Goal: Transaction & Acquisition: Subscribe to service/newsletter

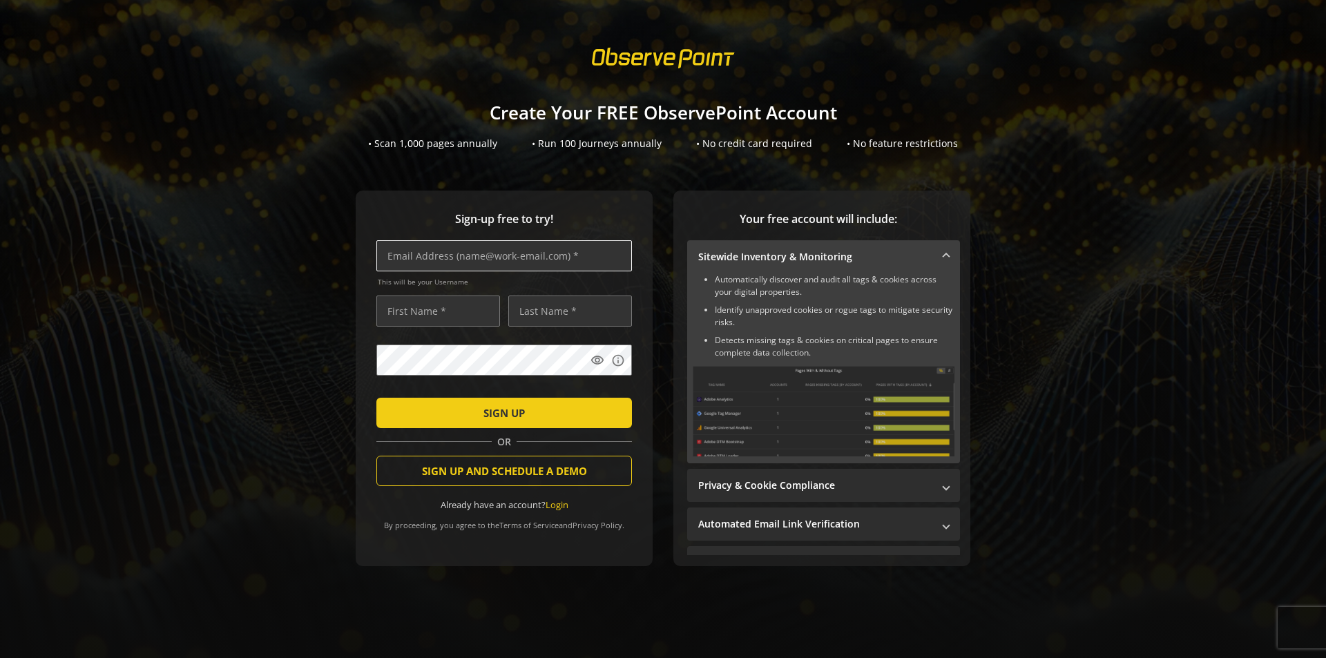
click at [464, 252] on input "text" at bounding box center [505, 255] width 256 height 31
paste input "vp@inovari.cc"
type input "vp@inovari.cc"
click at [418, 307] on input "text" at bounding box center [439, 311] width 124 height 31
click at [455, 309] on input "text" at bounding box center [439, 311] width 124 height 31
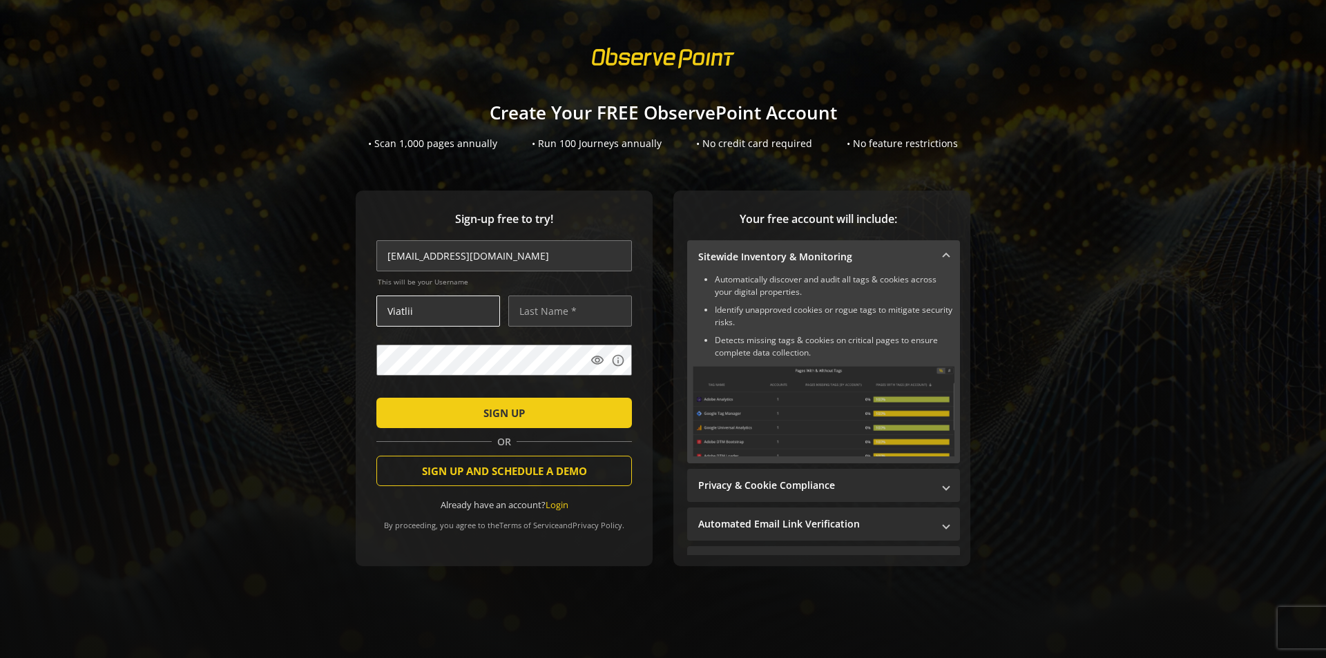
click at [399, 311] on input "Viatlii" at bounding box center [439, 311] width 124 height 31
type input "Vitalii"
click at [539, 307] on input "text" at bounding box center [570, 311] width 124 height 31
type input "Pogrebniak"
click at [591, 363] on mat-icon "visibility" at bounding box center [598, 361] width 14 height 14
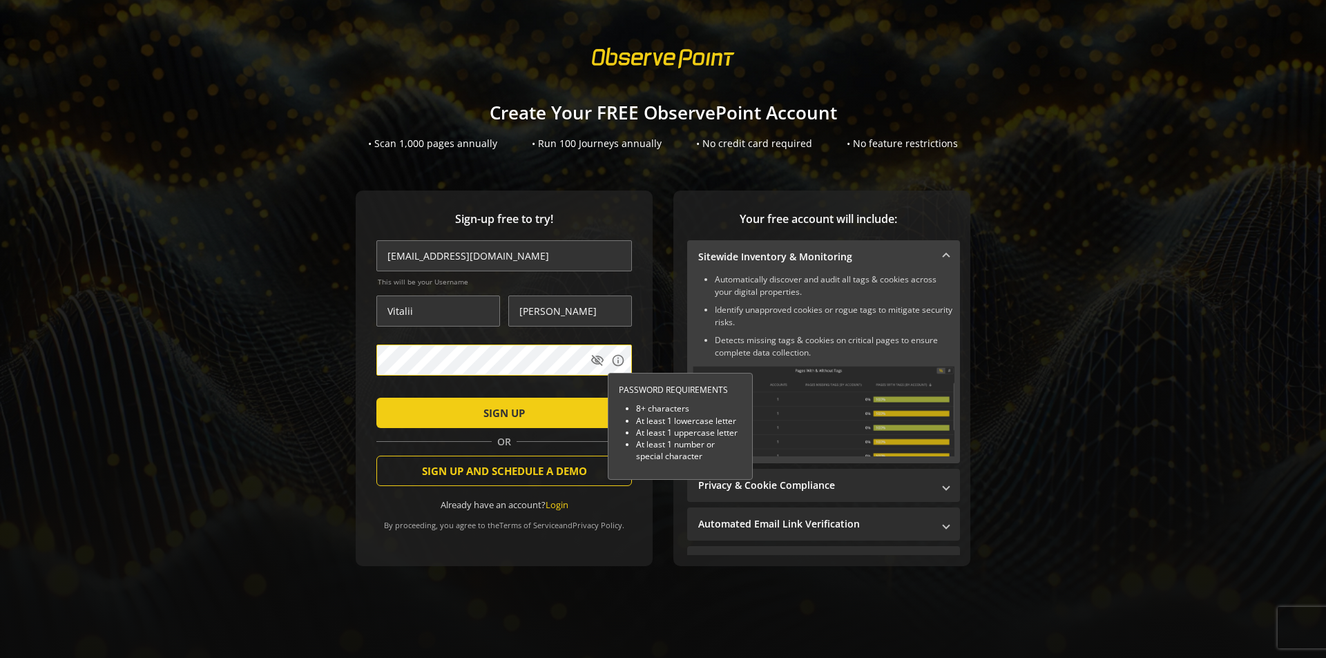
click at [366, 354] on div "Sign-up free to try! vp@inovari.cc This will be your Username Vitalii Pogrebnia…" at bounding box center [504, 379] width 297 height 376
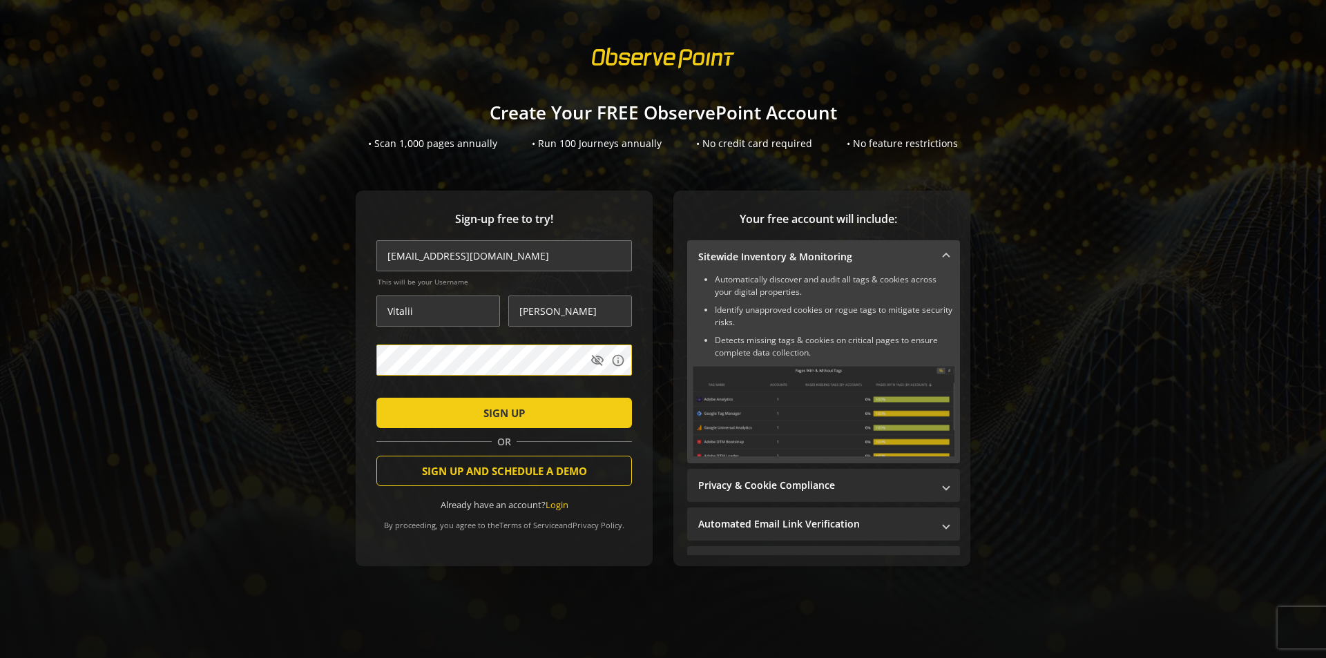
click at [55, 227] on div "Sign-up free to try! vp@inovari.cc This will be your Username Vitalii Pogrebnia…" at bounding box center [663, 406] width 1293 height 431
click at [59, 162] on sign-up "Create Your FREE ObservePoint Account • Scan 1,000 pages annually • Run 100 Jou…" at bounding box center [663, 329] width 1326 height 658
drag, startPoint x: 551, startPoint y: 36, endPoint x: 746, endPoint y: 63, distance: 196.7
click at [741, 55] on sign-up "Create Your FREE ObservePoint Account • Scan 1,000 pages annually • Run 100 Jou…" at bounding box center [663, 329] width 1326 height 658
drag, startPoint x: 642, startPoint y: 105, endPoint x: 835, endPoint y: 109, distance: 192.8
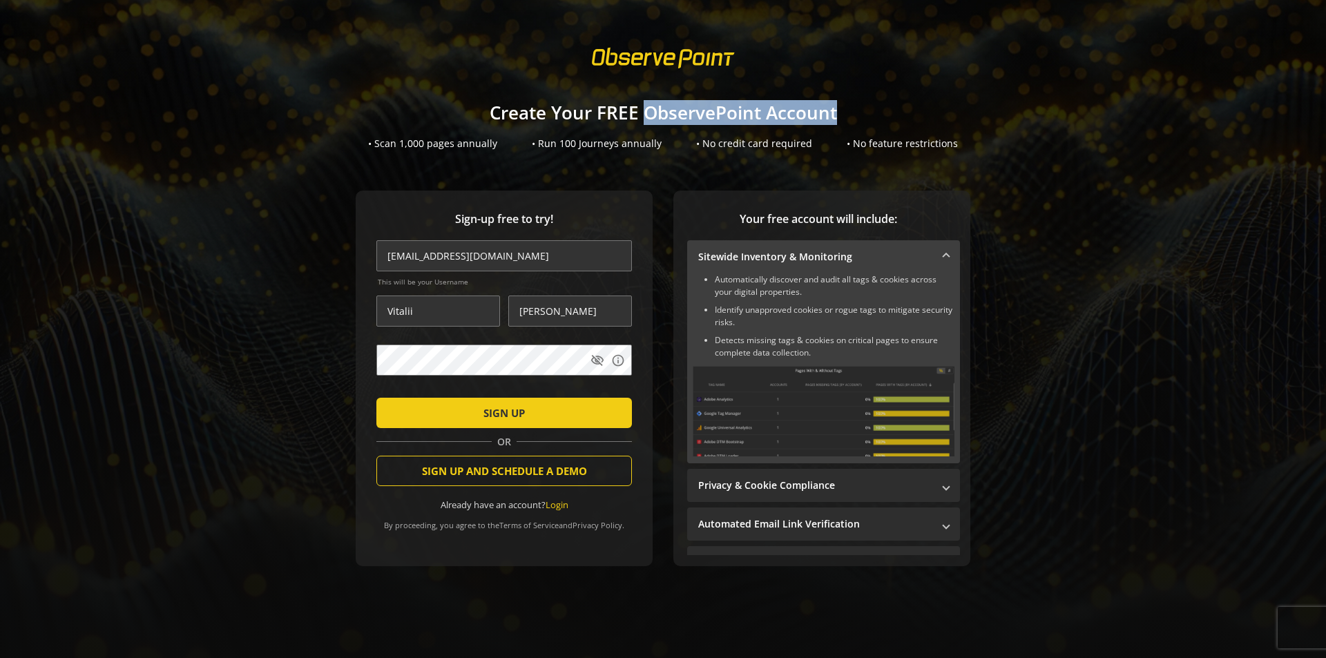
click at [835, 109] on h1 "Create Your FREE ObservePoint Account" at bounding box center [663, 113] width 1326 height 20
copy h1 "ObservePoint Account"
click at [67, 238] on div "Sign-up free to try! vp@inovari.cc This will be your Username Vitalii Pogrebnia…" at bounding box center [663, 406] width 1293 height 431
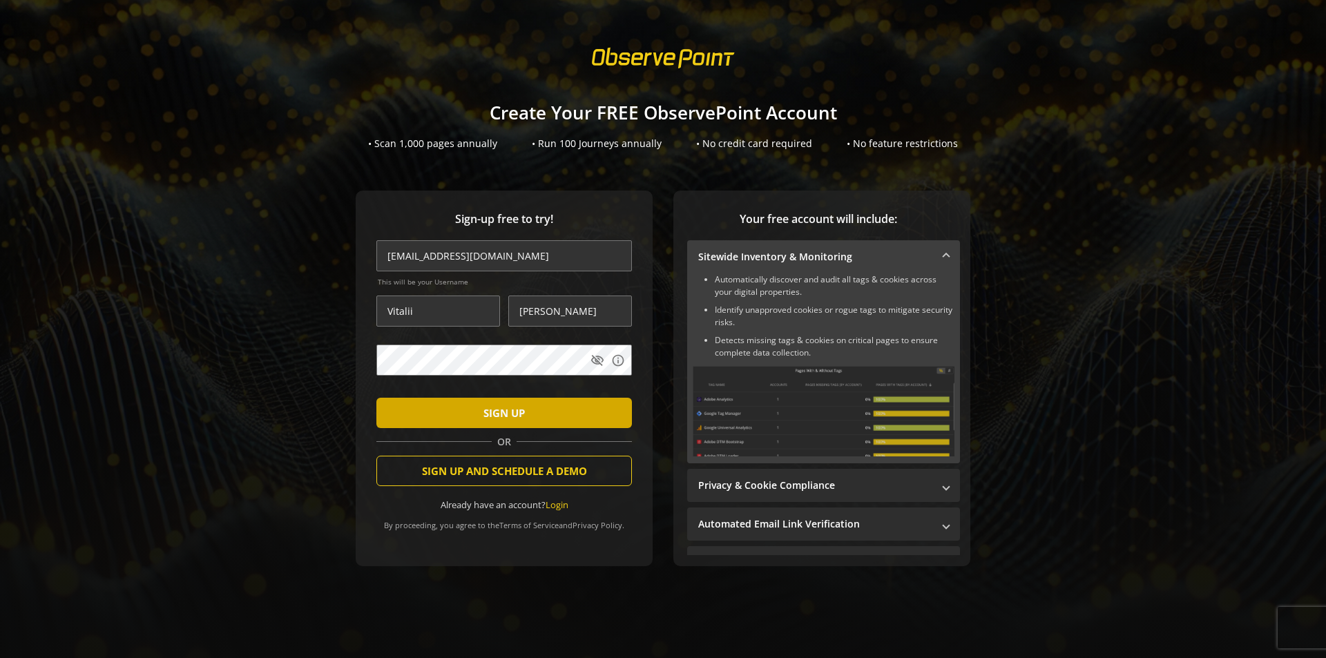
click at [508, 408] on span "SIGN UP" at bounding box center [504, 413] width 41 height 25
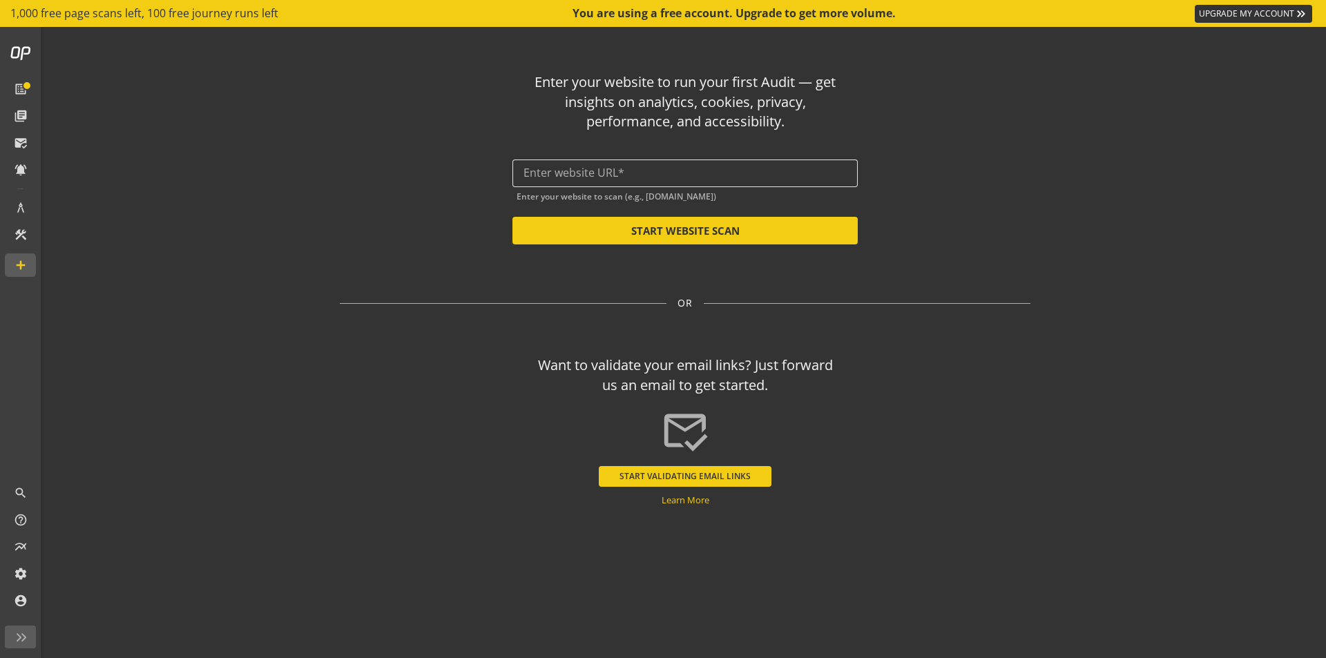
click at [607, 176] on input "text" at bounding box center [685, 172] width 323 height 13
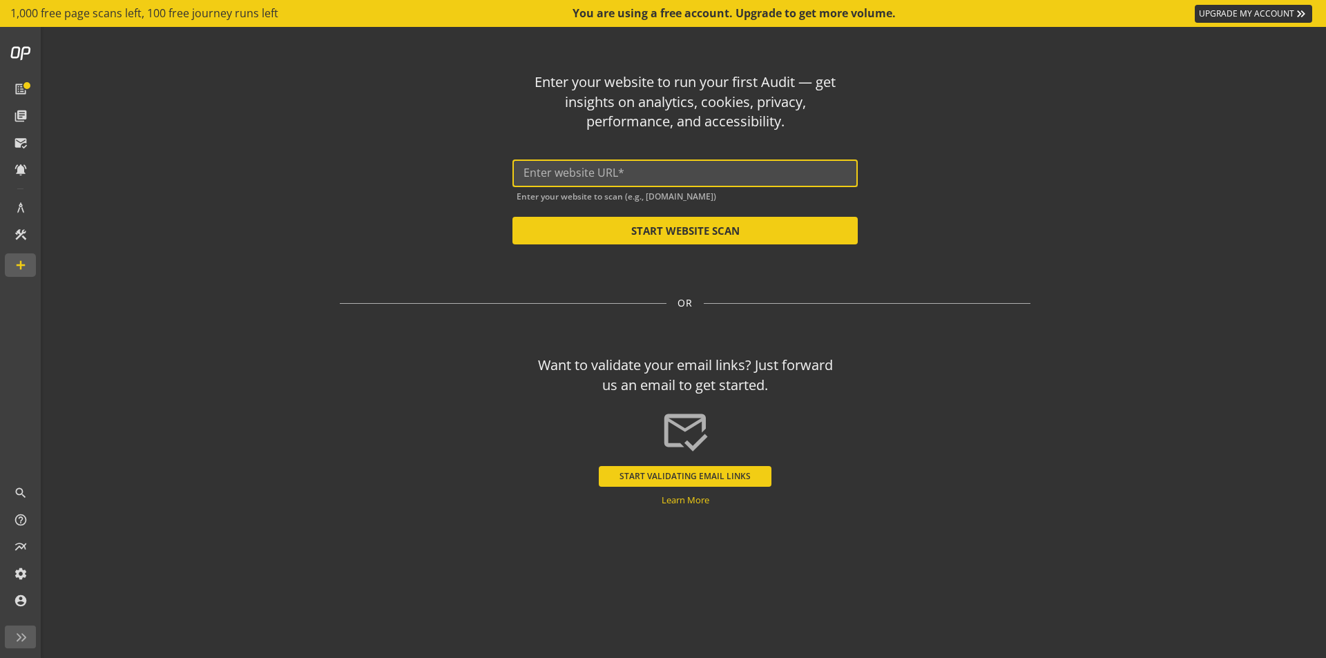
paste input "https://staging.ukrpas.ua/"
type input "https://staging.ukrpas.ua/"
click at [678, 229] on button "START WEBSITE SCAN" at bounding box center [685, 231] width 345 height 28
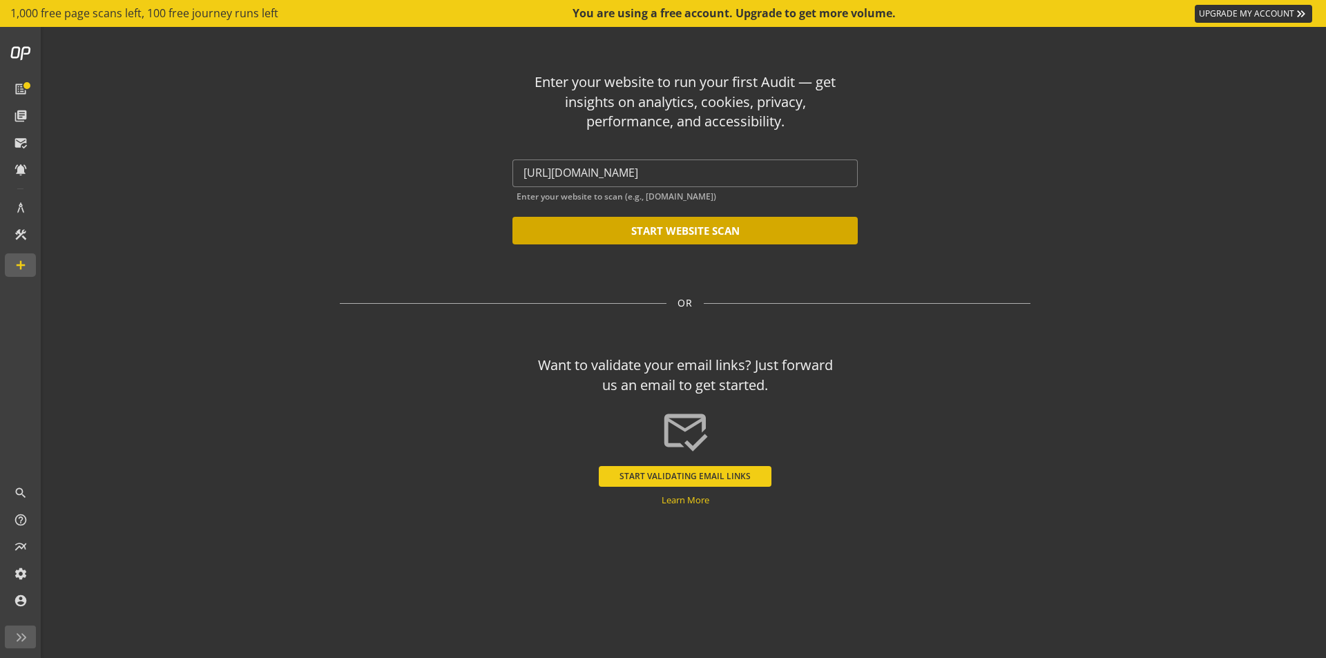
click at [676, 227] on button "START WEBSITE SCAN" at bounding box center [685, 231] width 345 height 28
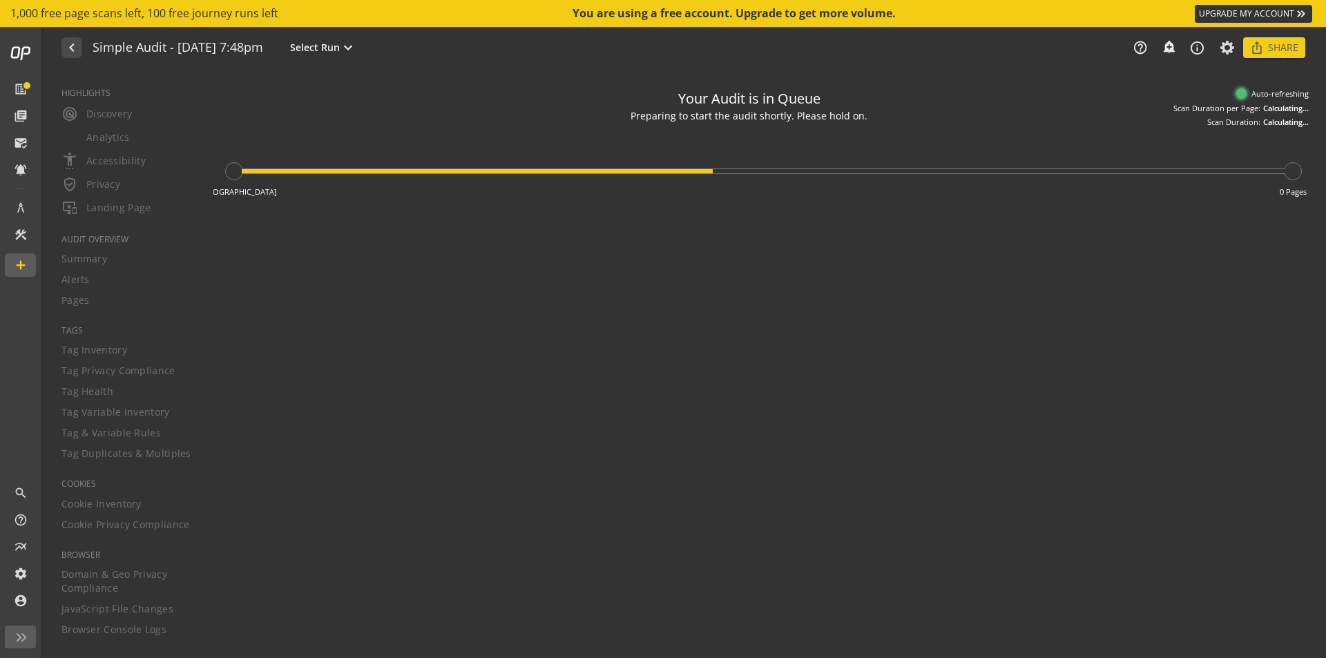
type textarea "Notes can include: -a description of what this audit is validating -changes in …"
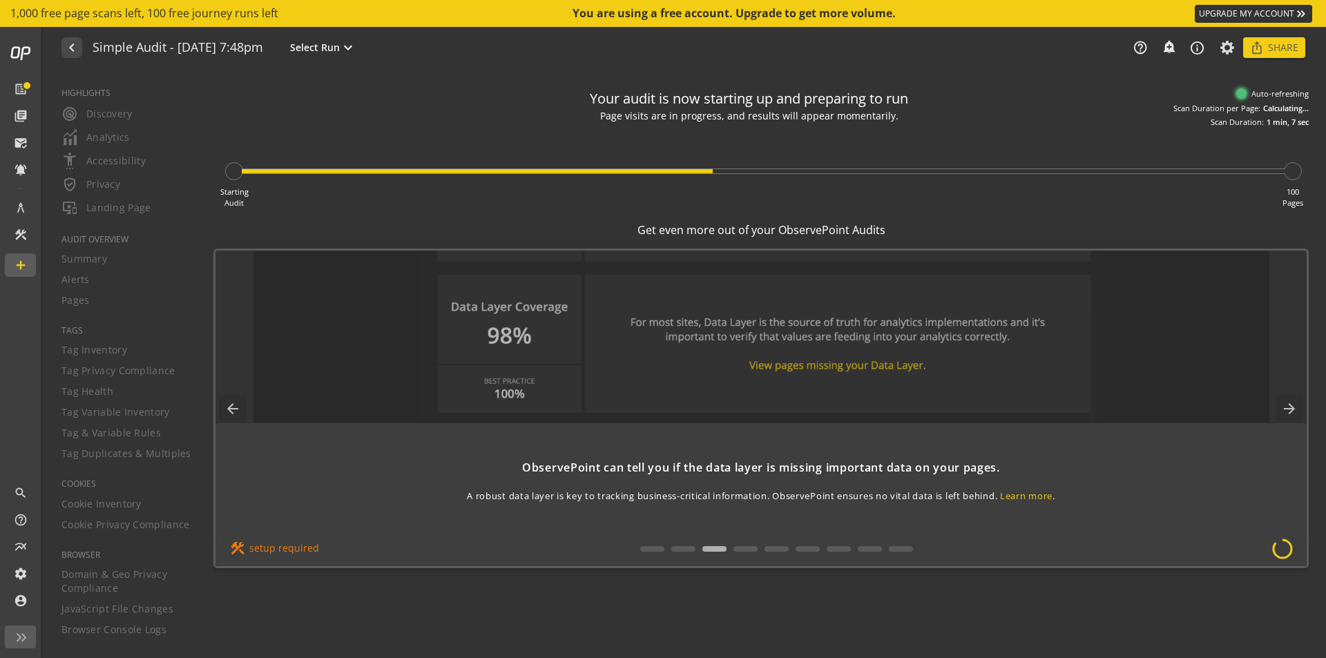
click at [93, 371] on div "HIGHLIGHTS radar Discovery Analytics settings_accessibility Accessibility verif…" at bounding box center [120, 364] width 152 height 587
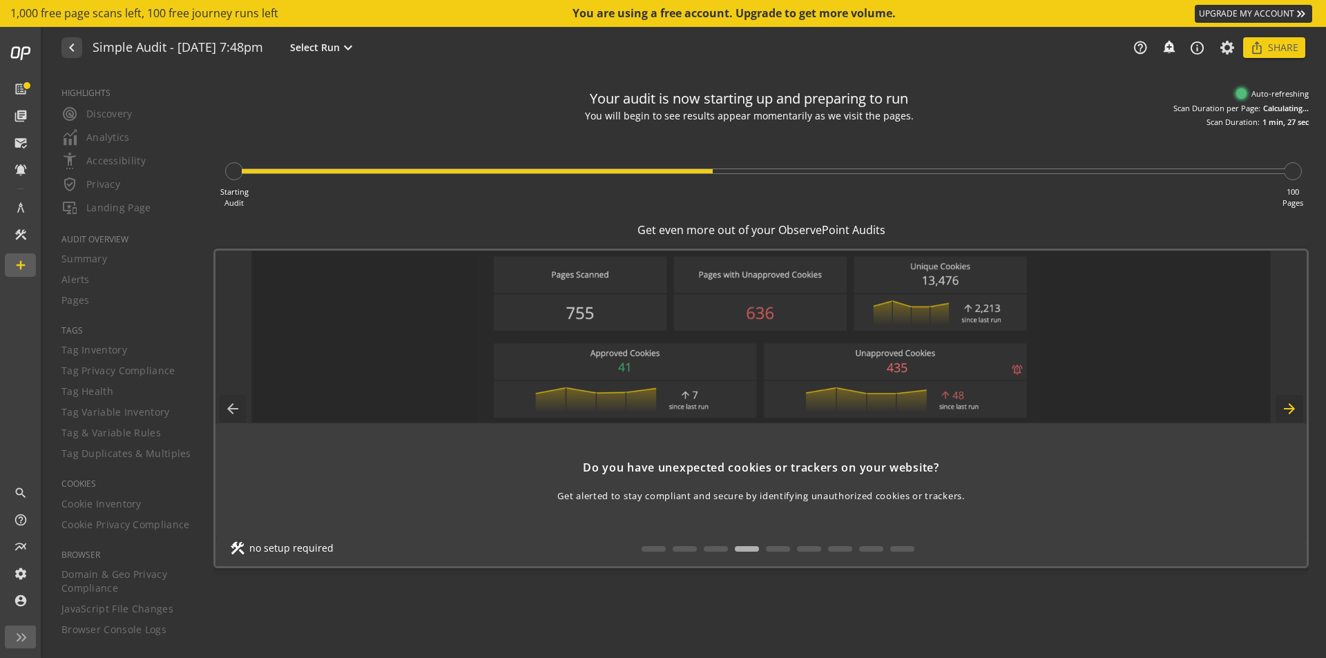
click at [1293, 410] on mat-icon "arrow_forward" at bounding box center [1290, 409] width 28 height 28
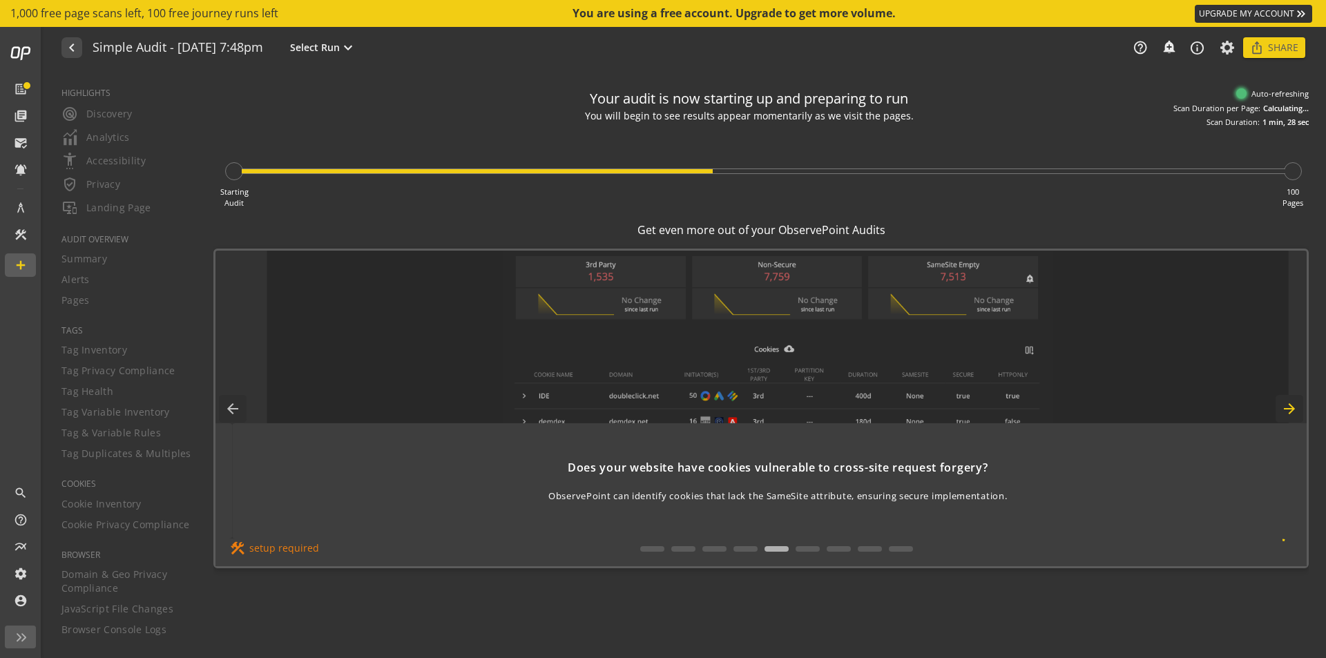
click at [1292, 410] on mat-icon "arrow_forward" at bounding box center [1290, 409] width 28 height 28
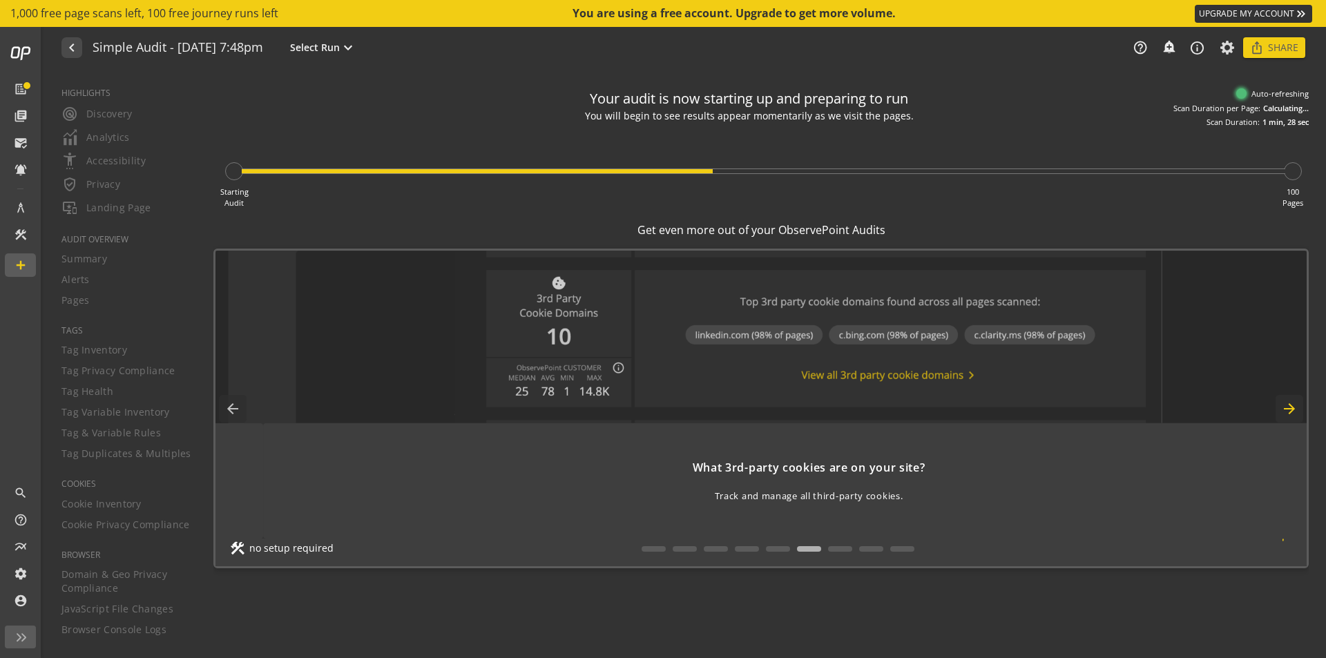
click at [1292, 410] on mat-icon "arrow_forward" at bounding box center [1290, 409] width 28 height 28
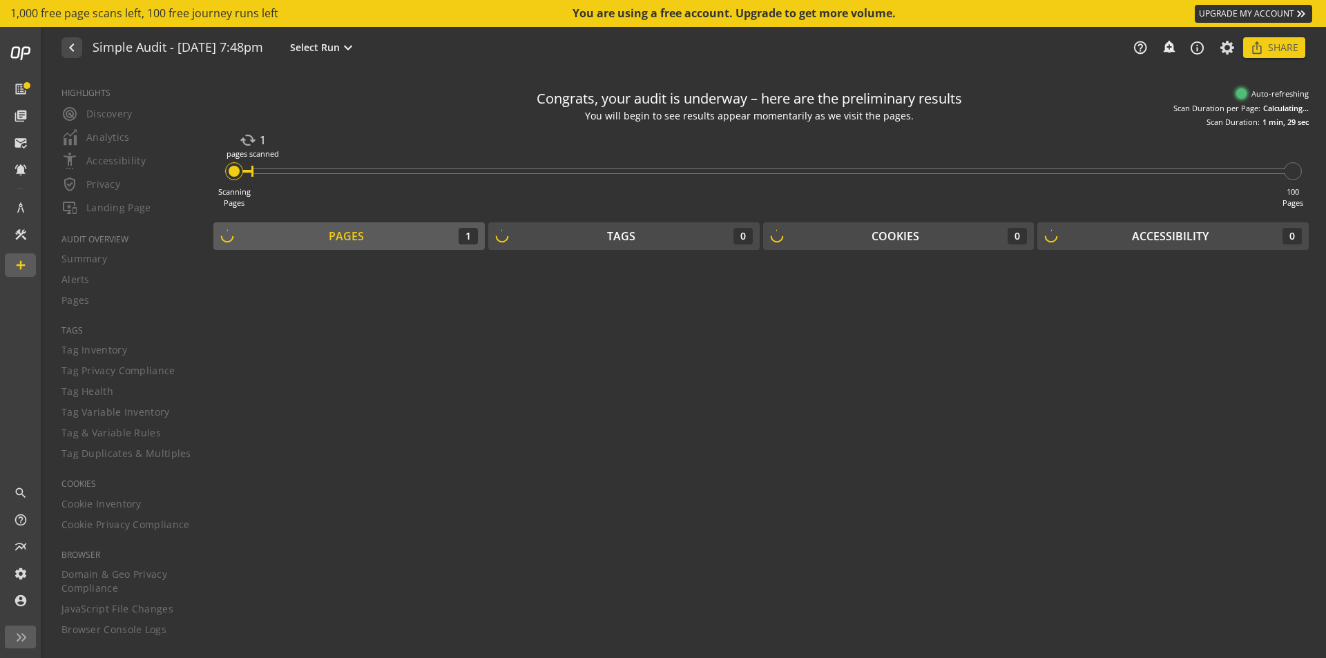
click at [1292, 410] on audit-live-results-pages at bounding box center [761, 454] width 1096 height 388
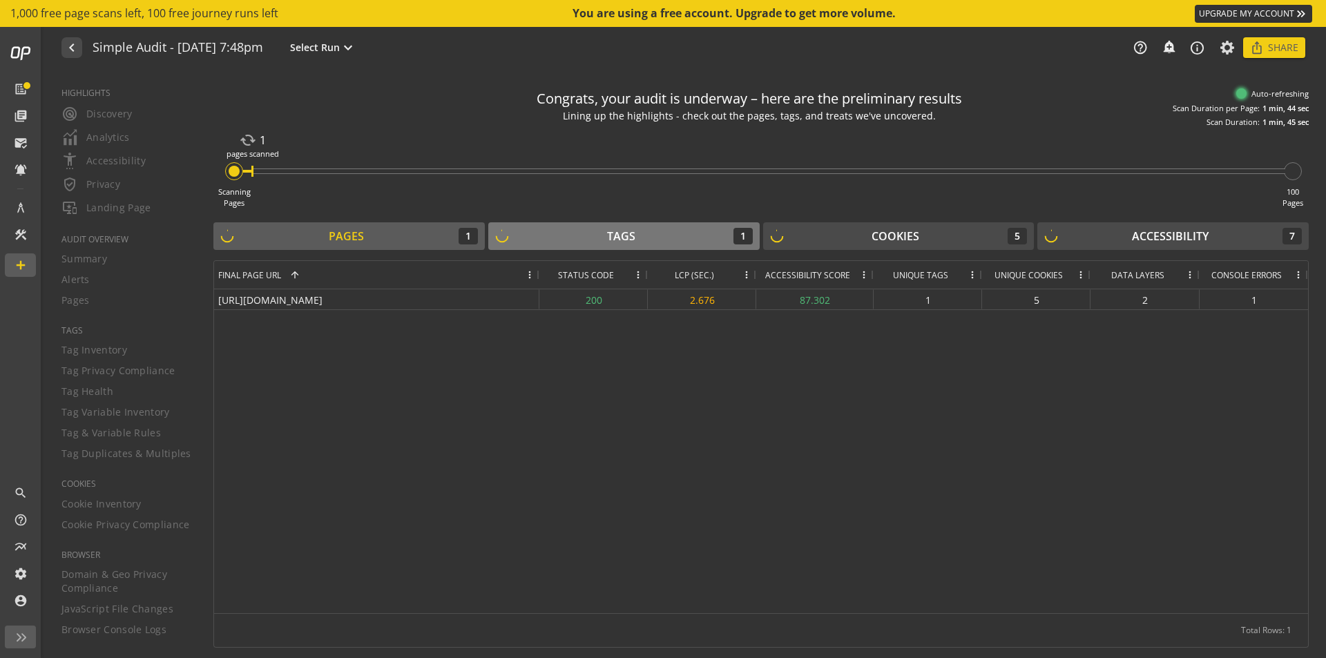
click at [684, 233] on div "Tags 1" at bounding box center [624, 236] width 258 height 17
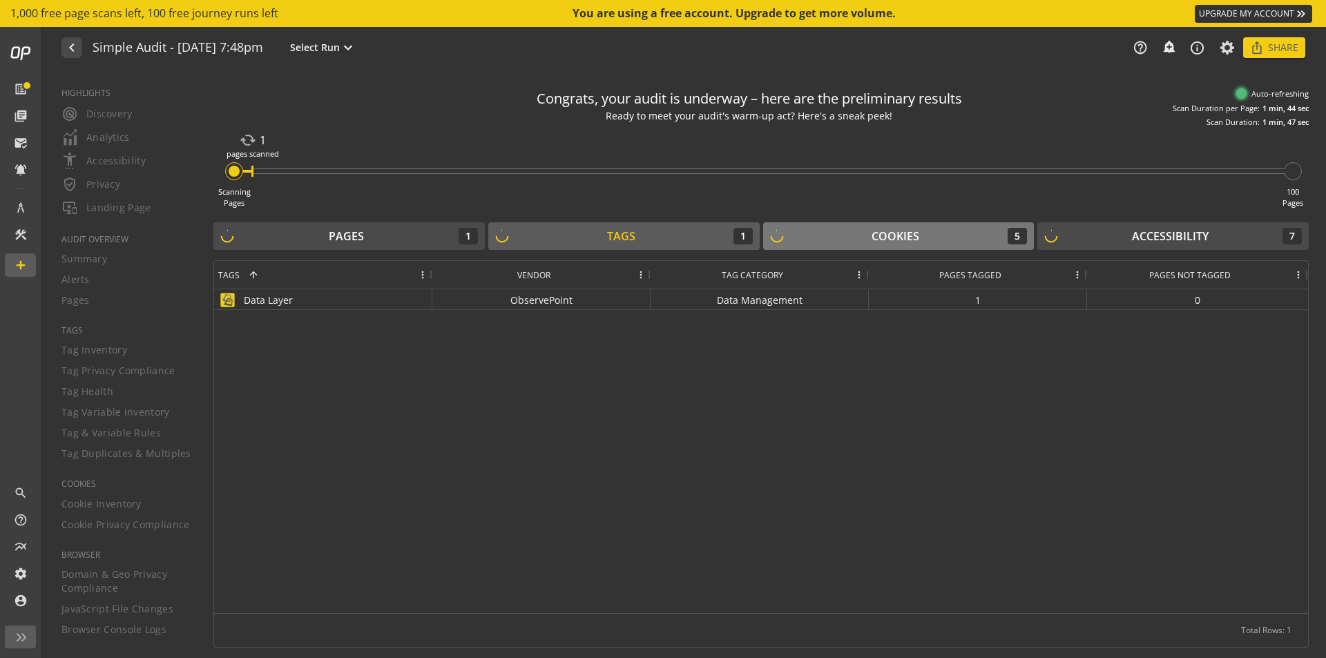
click at [826, 230] on div "Cookies 5" at bounding box center [899, 236] width 258 height 17
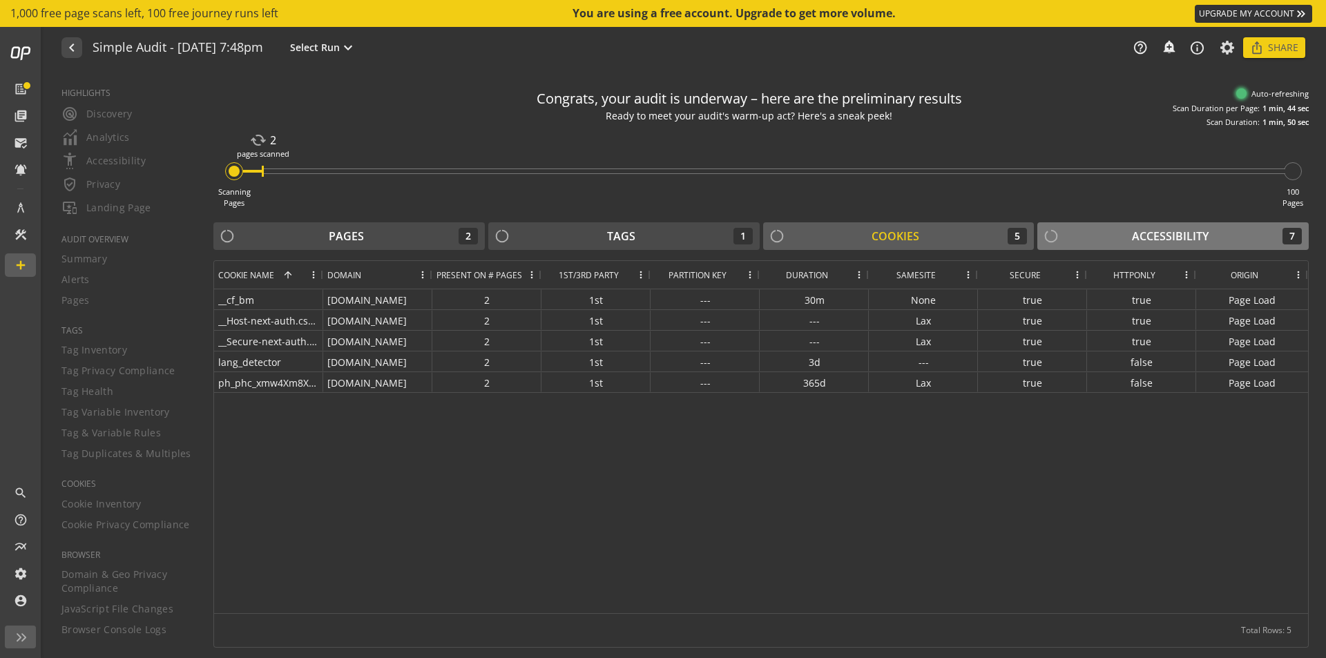
click at [1109, 235] on div "Accessibility 7" at bounding box center [1174, 236] width 258 height 17
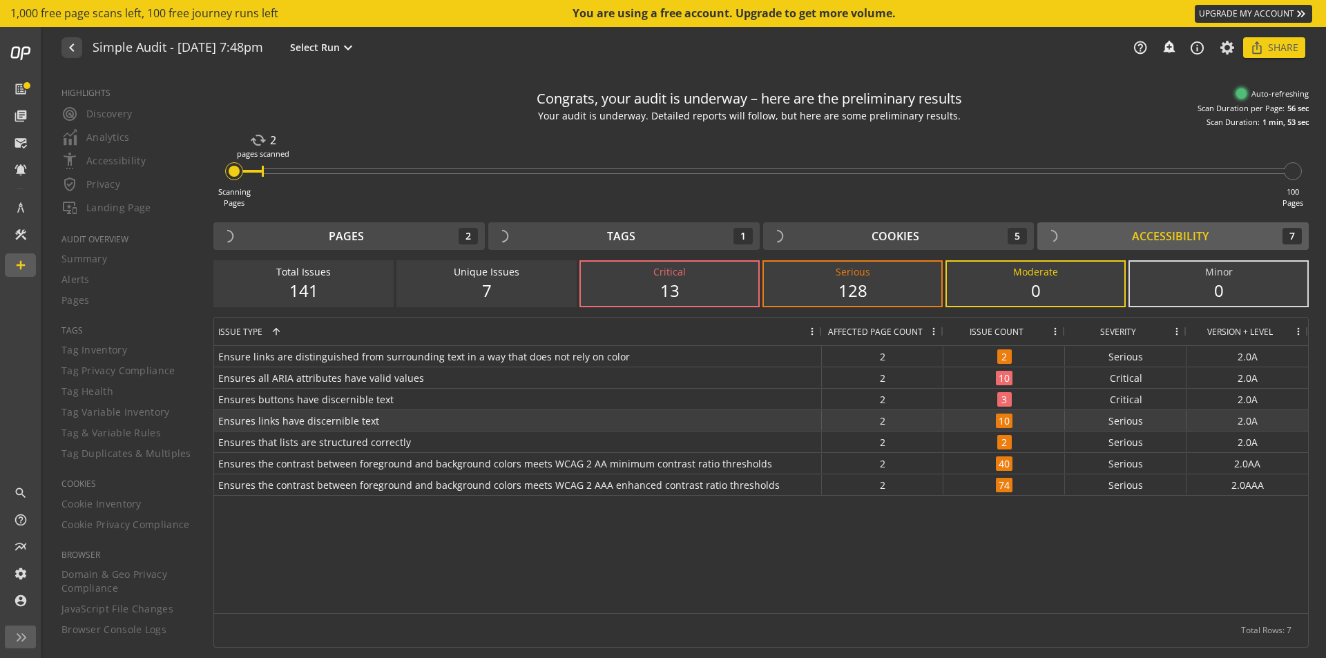
click at [402, 423] on span "Ensures links have discernible text" at bounding box center [518, 421] width 600 height 20
click at [304, 419] on span "Ensures links have discernible text" at bounding box center [518, 421] width 600 height 20
click at [303, 403] on span "Ensures buttons have discernible text" at bounding box center [518, 400] width 600 height 20
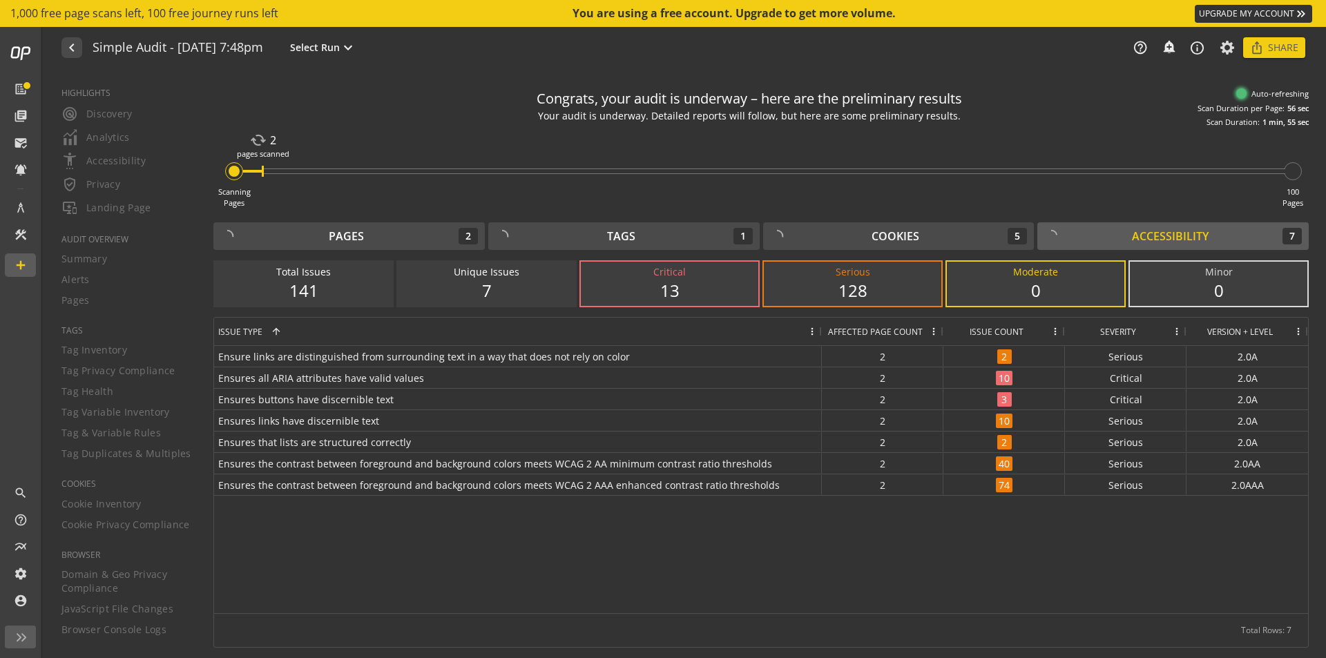
click at [319, 281] on div "141" at bounding box center [304, 290] width 150 height 23
click at [452, 276] on div "Unique Issues" at bounding box center [487, 272] width 150 height 14
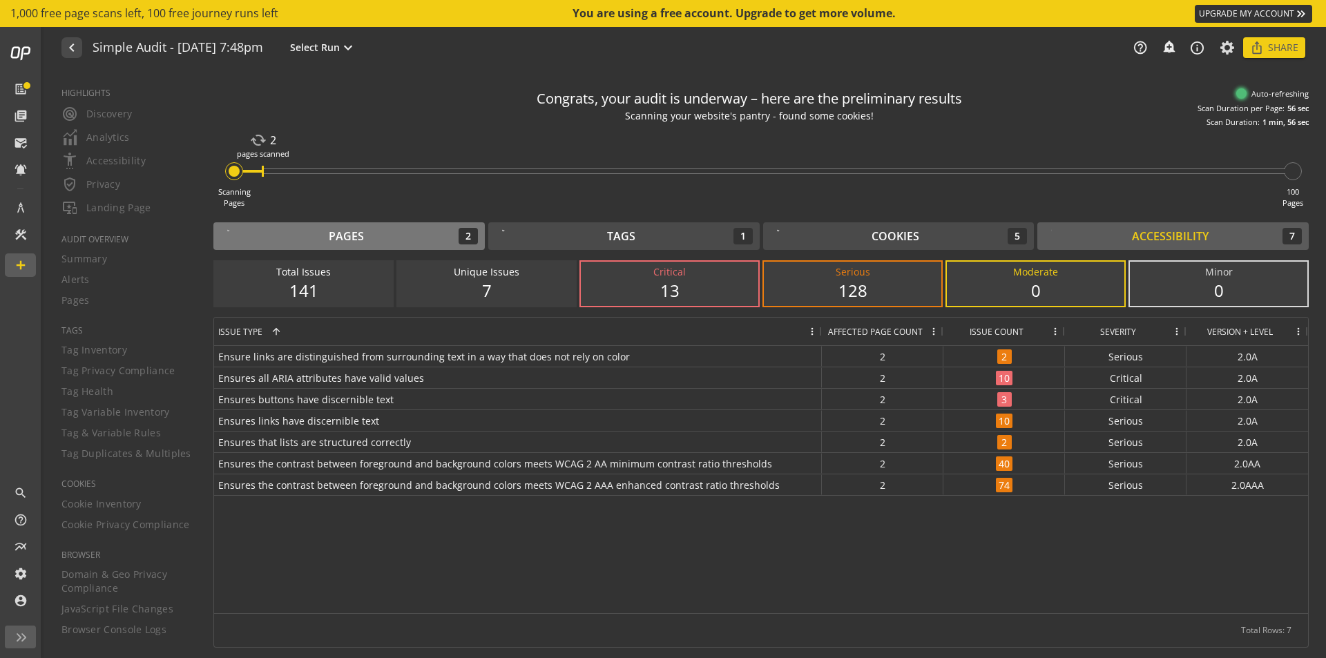
click at [428, 238] on div "Pages 2" at bounding box center [349, 236] width 258 height 17
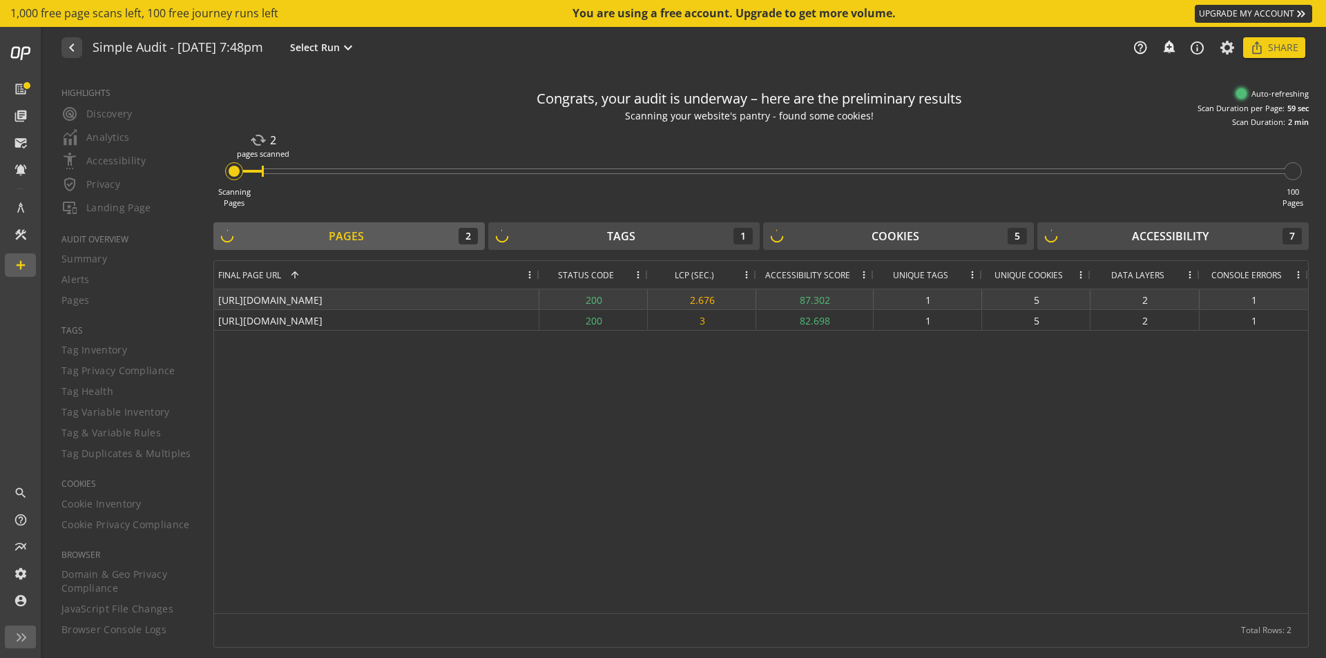
click at [309, 301] on div "https://staging.ukrpas.ua/" at bounding box center [376, 299] width 325 height 20
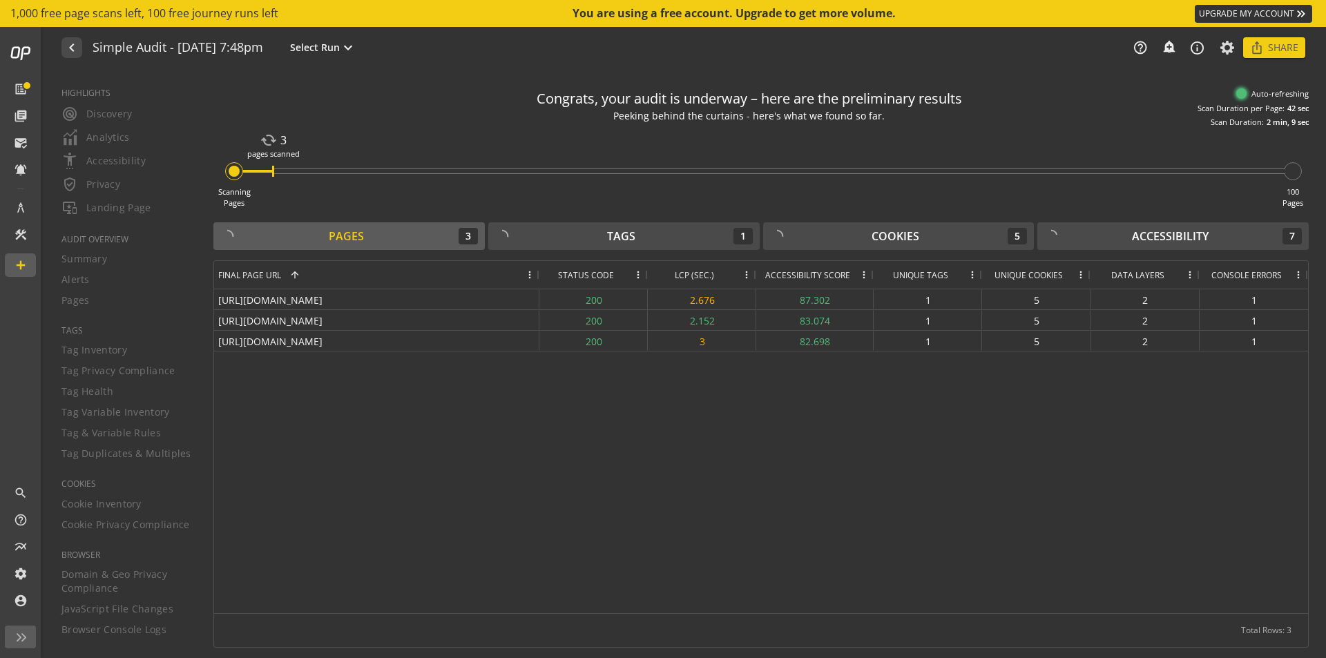
click at [234, 173] on div at bounding box center [234, 171] width 11 height 11
